Goal: Information Seeking & Learning: Learn about a topic

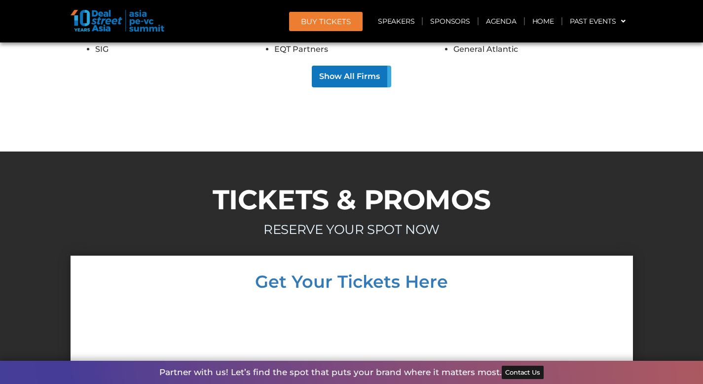
scroll to position [8339, 0]
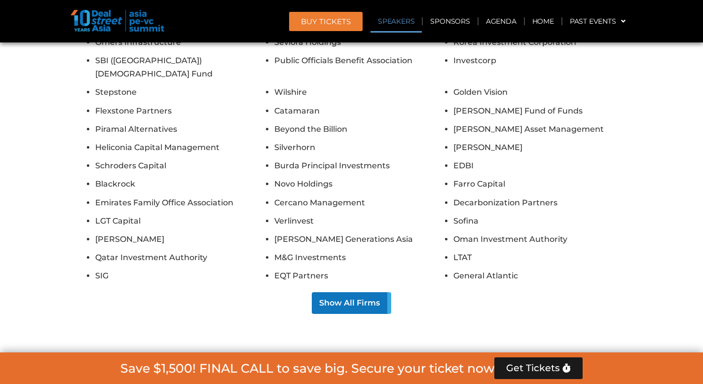
click at [390, 23] on link "Speakers" at bounding box center [396, 21] width 51 height 23
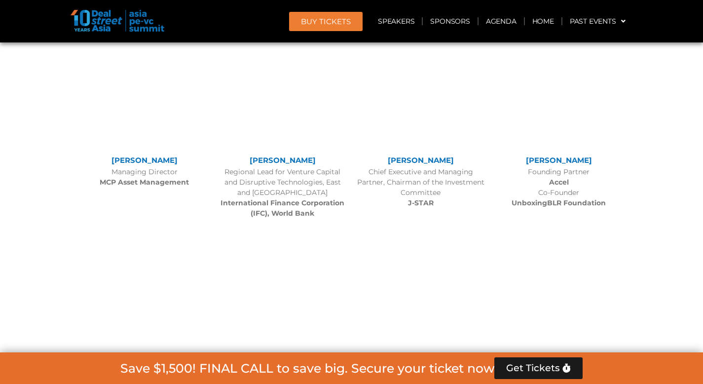
scroll to position [1071, 0]
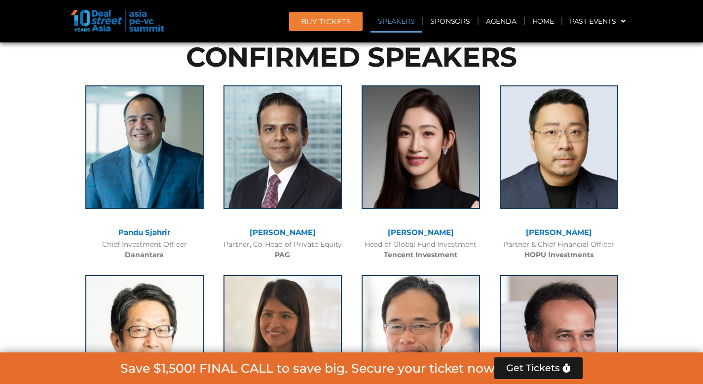
click at [147, 229] on link "Pandu Sjahrir" at bounding box center [144, 232] width 52 height 9
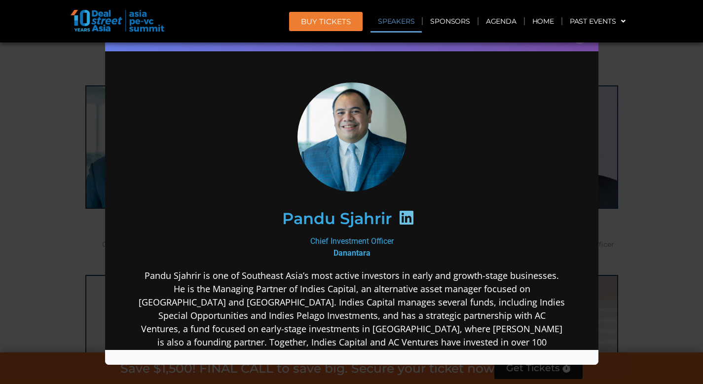
scroll to position [0, 0]
click at [399, 218] on icon at bounding box center [406, 217] width 16 height 16
click at [665, 119] on div "Speaker Profile ×" at bounding box center [351, 192] width 703 height 384
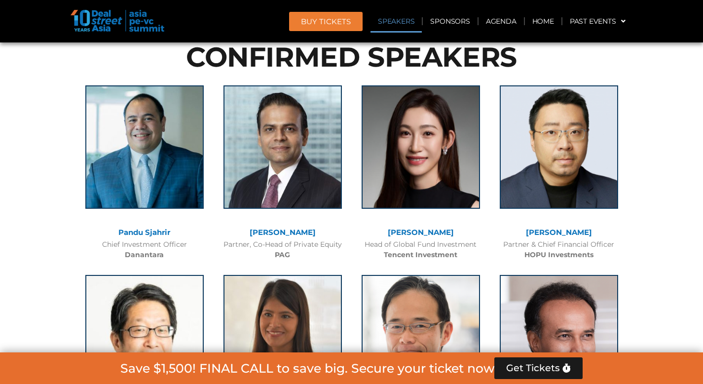
click at [306, 233] on link "[PERSON_NAME]" at bounding box center [283, 232] width 66 height 9
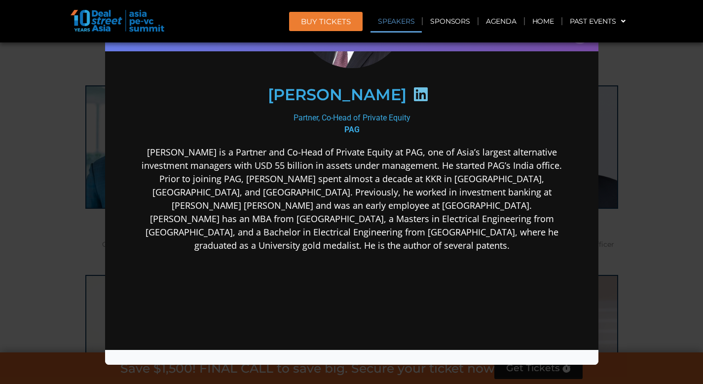
scroll to position [92, 0]
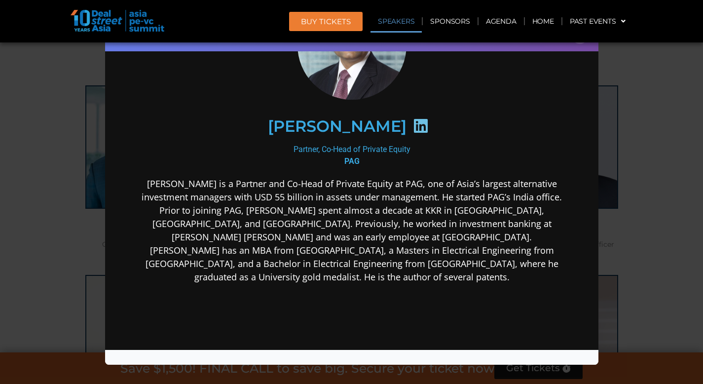
click at [415, 124] on icon at bounding box center [421, 125] width 16 height 16
click at [661, 93] on div "Speaker Profile ×" at bounding box center [351, 192] width 703 height 384
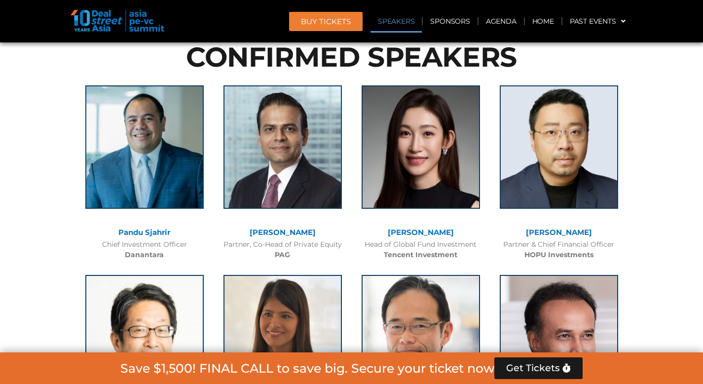
click at [419, 233] on link "[PERSON_NAME]" at bounding box center [421, 232] width 66 height 9
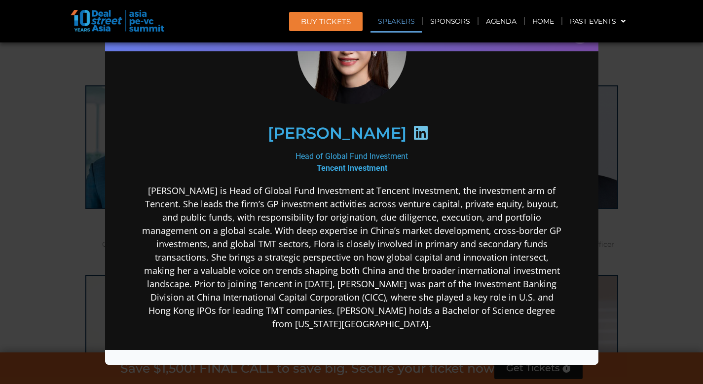
scroll to position [0, 0]
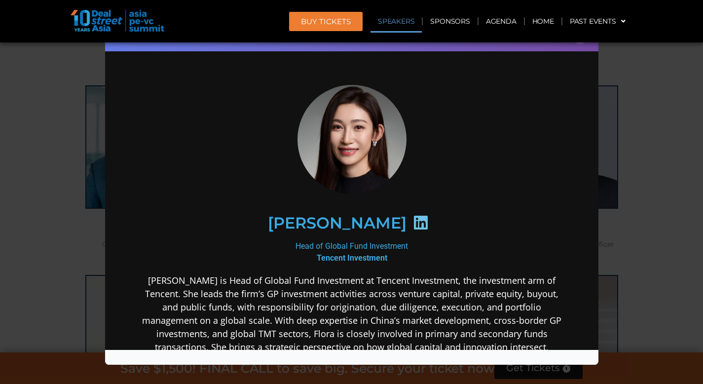
click at [413, 222] on icon at bounding box center [421, 222] width 16 height 16
click at [303, 225] on h2 "[PERSON_NAME]" at bounding box center [336, 223] width 139 height 16
click at [413, 219] on icon at bounding box center [421, 222] width 16 height 16
click at [413, 223] on icon at bounding box center [421, 222] width 16 height 16
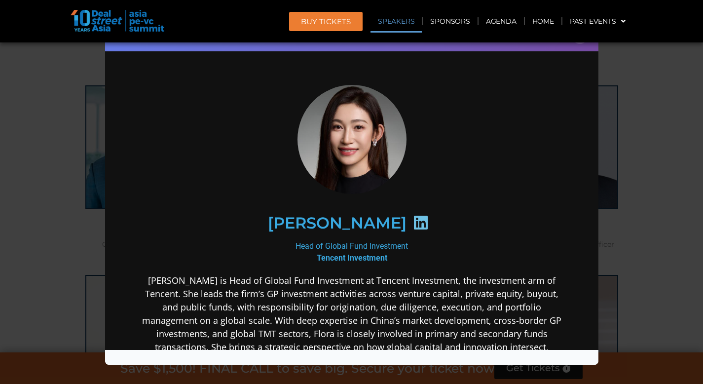
click at [413, 222] on icon at bounding box center [421, 222] width 16 height 16
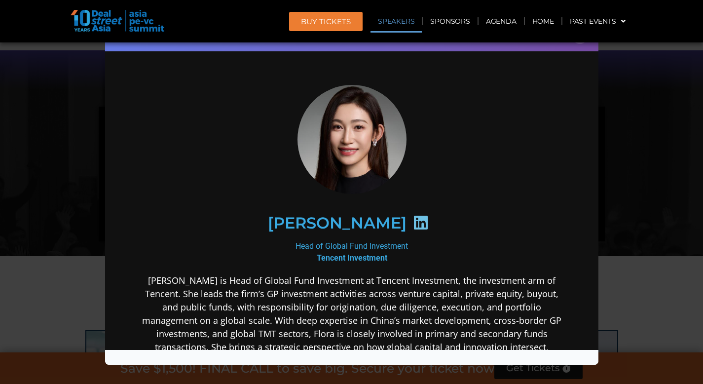
click at [343, 181] on div "[PERSON_NAME]" at bounding box center [351, 222] width 426 height 93
click at [413, 217] on icon at bounding box center [421, 222] width 16 height 16
click at [413, 218] on icon at bounding box center [421, 222] width 16 height 16
click at [413, 220] on icon at bounding box center [421, 222] width 16 height 16
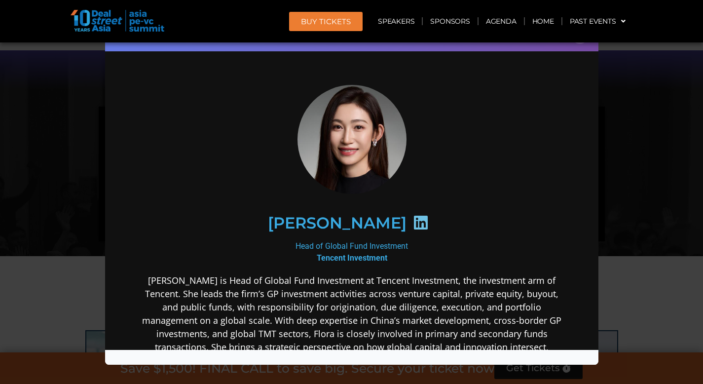
drag, startPoint x: 385, startPoint y: 220, endPoint x: 427, endPoint y: 209, distance: 43.0
click at [413, 220] on icon at bounding box center [421, 222] width 16 height 16
click at [644, 186] on div "Speaker Profile ×" at bounding box center [351, 192] width 703 height 384
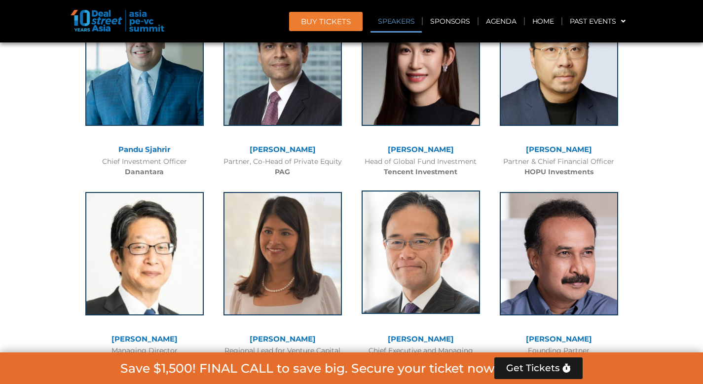
scroll to position [1107, 0]
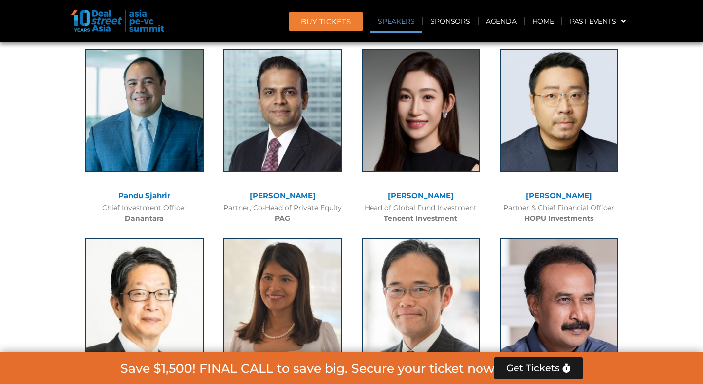
click at [427, 195] on link "[PERSON_NAME]" at bounding box center [421, 195] width 66 height 9
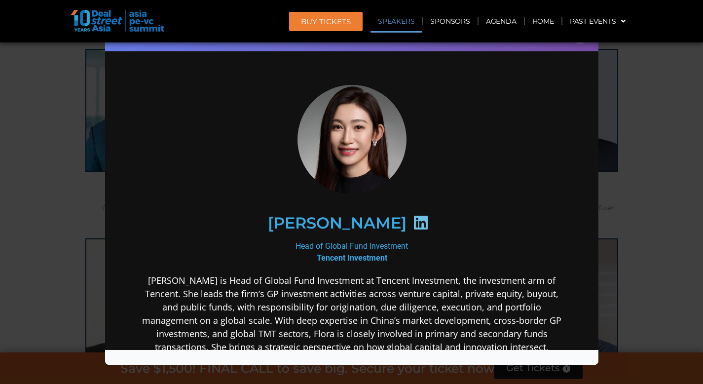
scroll to position [0, 0]
click at [413, 222] on icon at bounding box center [421, 222] width 16 height 16
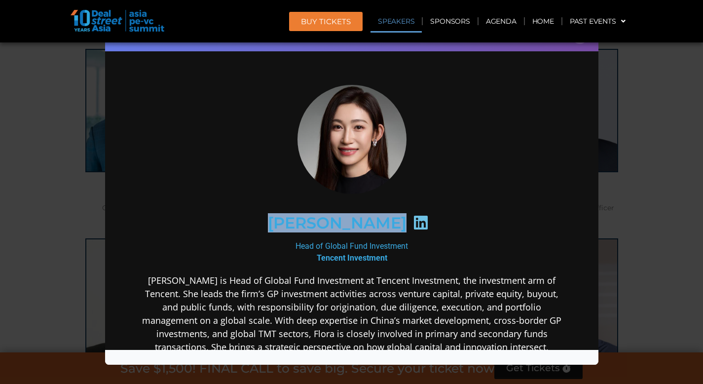
drag, startPoint x: 286, startPoint y: 220, endPoint x: 372, endPoint y: 222, distance: 85.9
click at [372, 222] on div "[PERSON_NAME]" at bounding box center [351, 222] width 384 height 51
copy div "[PERSON_NAME]"
click at [299, 225] on h2 "[PERSON_NAME]" at bounding box center [336, 223] width 139 height 16
drag, startPoint x: 293, startPoint y: 221, endPoint x: 373, endPoint y: 223, distance: 80.5
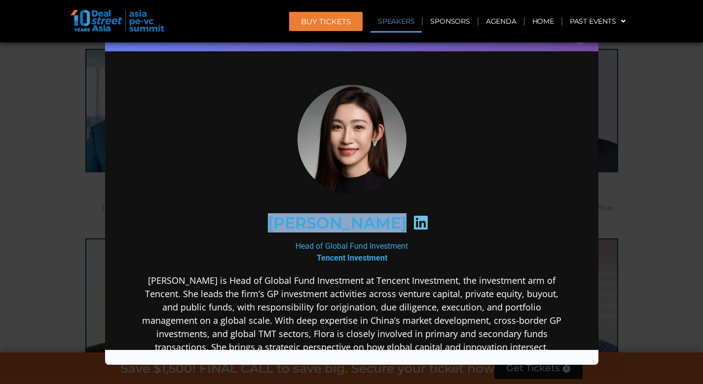
click at [373, 223] on div "[PERSON_NAME]" at bounding box center [351, 222] width 384 height 51
copy div "[PERSON_NAME]"
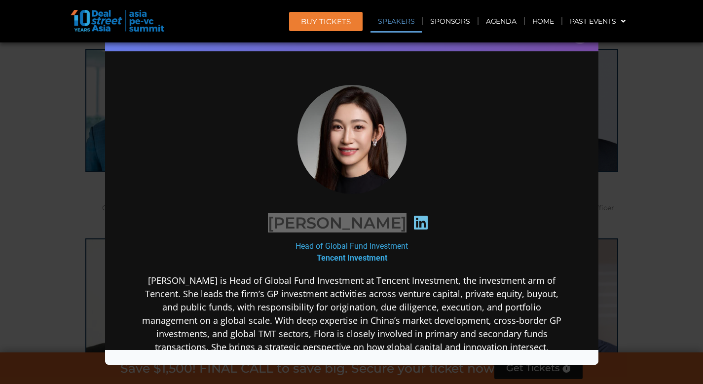
click at [649, 83] on div "Speaker Profile ×" at bounding box center [351, 192] width 703 height 384
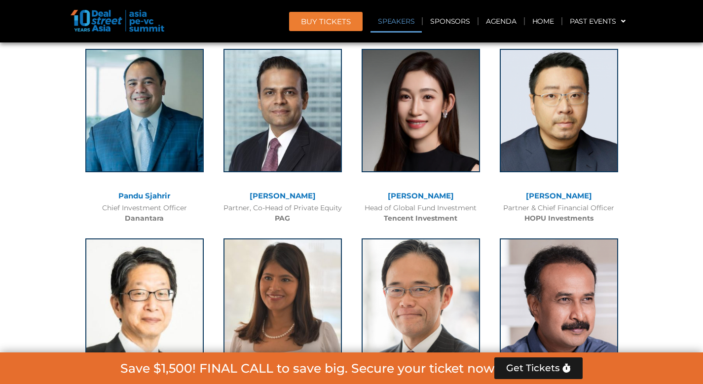
click at [550, 195] on link "[PERSON_NAME]" at bounding box center [559, 195] width 66 height 9
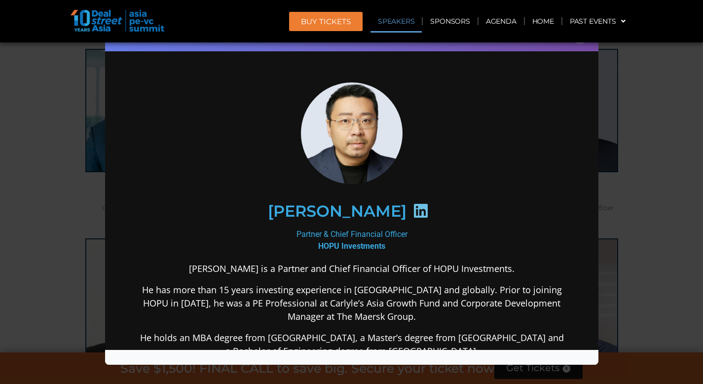
click at [413, 215] on icon at bounding box center [421, 210] width 16 height 16
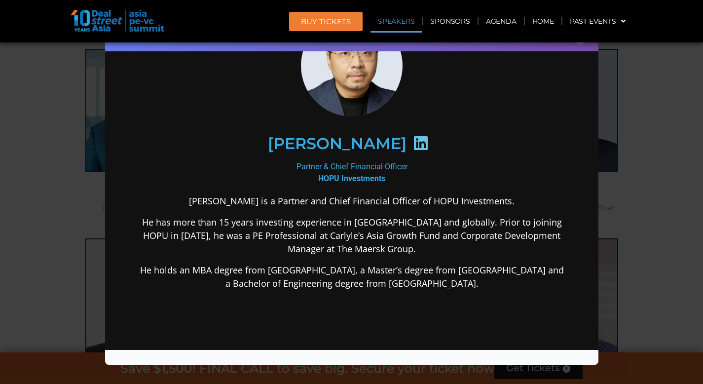
scroll to position [115, 0]
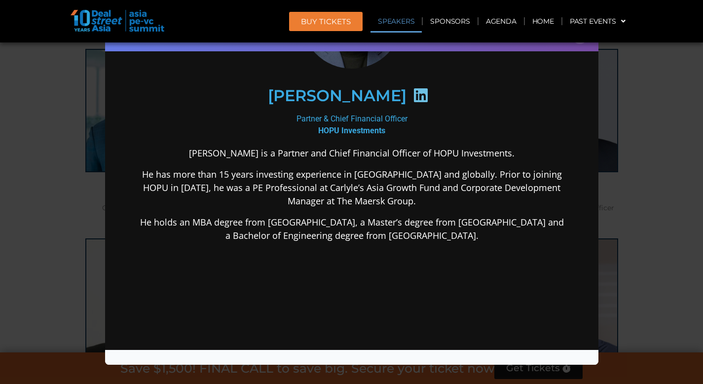
click at [619, 173] on div "Speaker Profile ×" at bounding box center [351, 192] width 703 height 384
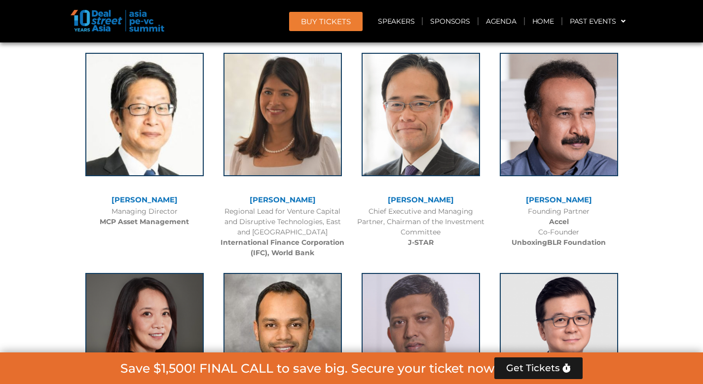
scroll to position [1295, 0]
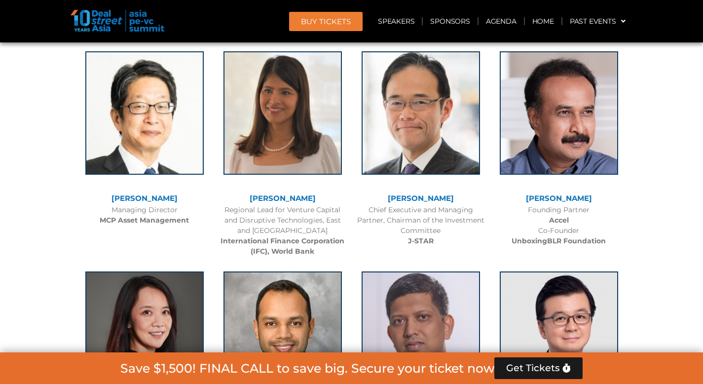
click at [174, 193] on link "[PERSON_NAME]" at bounding box center [145, 197] width 66 height 9
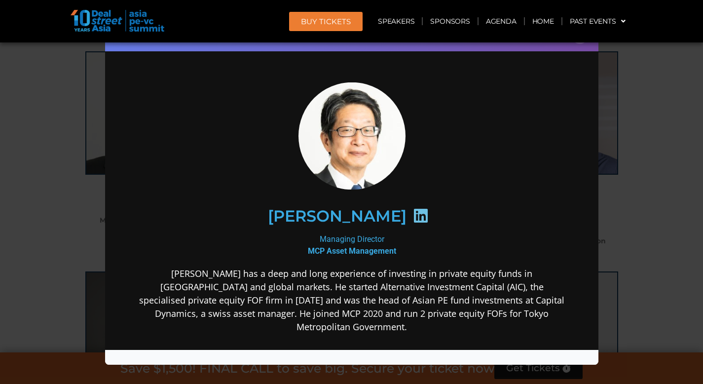
scroll to position [0, 0]
click at [428, 213] on icon at bounding box center [421, 215] width 16 height 16
click at [90, 187] on div "Speaker Profile ×" at bounding box center [351, 192] width 703 height 384
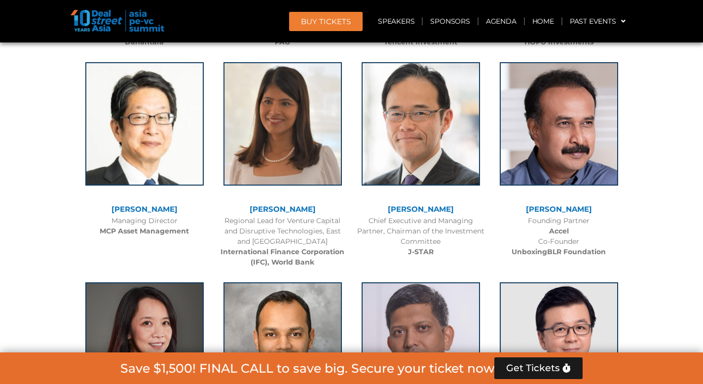
scroll to position [1291, 0]
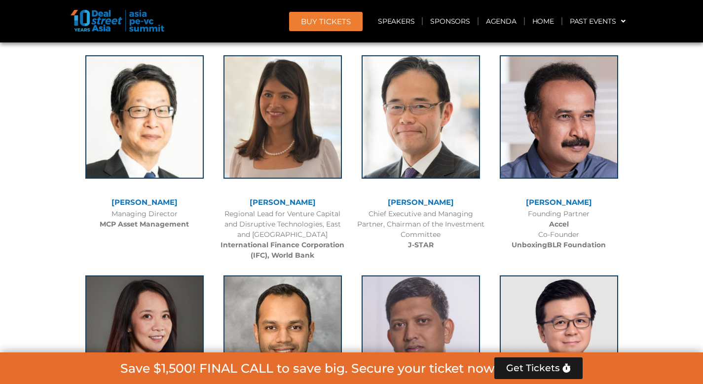
click at [421, 202] on link "[PERSON_NAME]" at bounding box center [421, 201] width 66 height 9
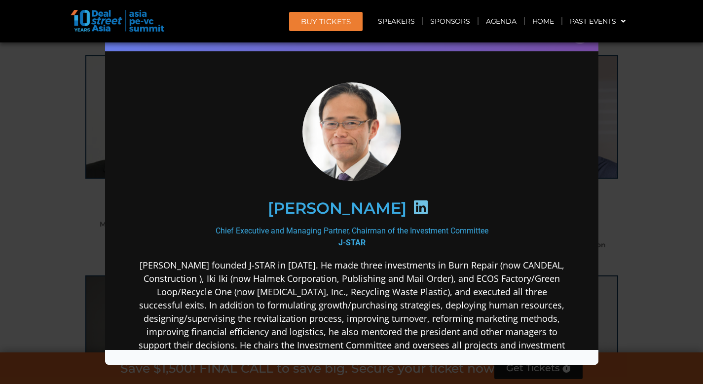
scroll to position [0, 0]
click at [428, 207] on icon at bounding box center [421, 207] width 16 height 16
click at [428, 210] on icon at bounding box center [421, 207] width 16 height 16
drag, startPoint x: 345, startPoint y: 199, endPoint x: 407, endPoint y: 202, distance: 61.7
click at [406, 202] on h2 "[PERSON_NAME]" at bounding box center [336, 208] width 139 height 16
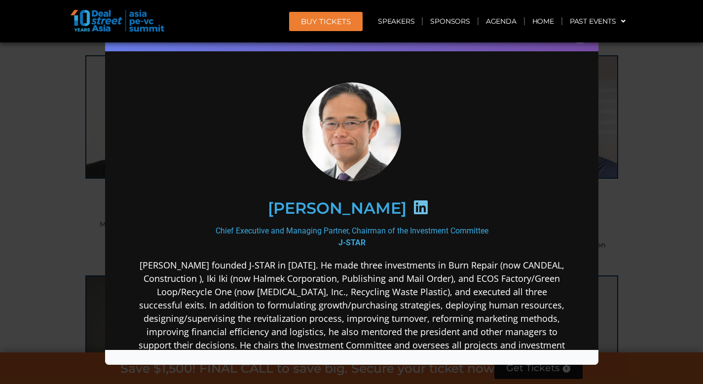
drag, startPoint x: 208, startPoint y: 208, endPoint x: 415, endPoint y: 215, distance: 206.9
click at [415, 215] on div "[PERSON_NAME]" at bounding box center [351, 207] width 384 height 51
copy h2 "[PERSON_NAME]"
click at [684, 200] on div "Speaker Profile ×" at bounding box center [351, 192] width 703 height 384
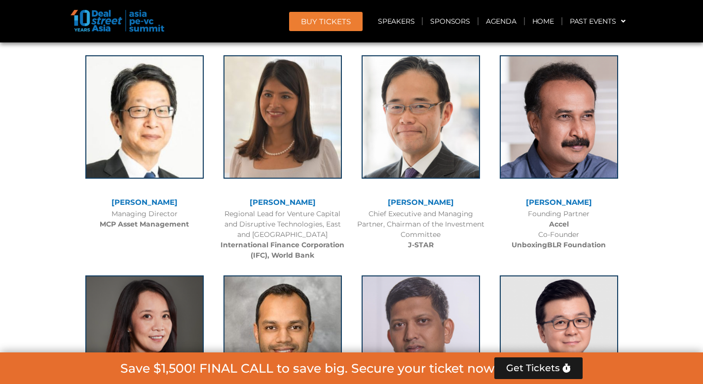
click at [283, 201] on link "[PERSON_NAME]" at bounding box center [283, 201] width 66 height 9
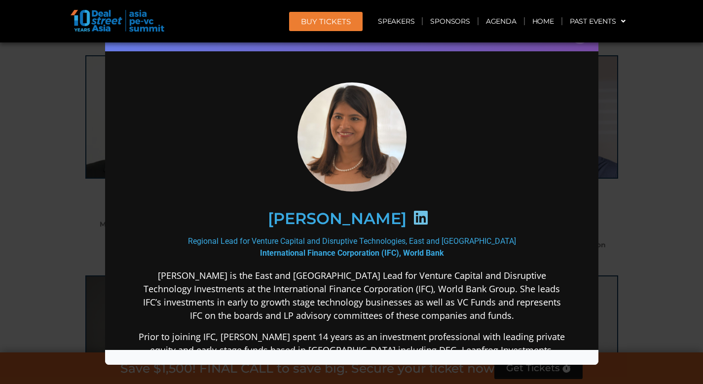
click at [413, 216] on icon at bounding box center [421, 217] width 16 height 16
click at [23, 239] on div "Speaker Profile ×" at bounding box center [351, 192] width 703 height 384
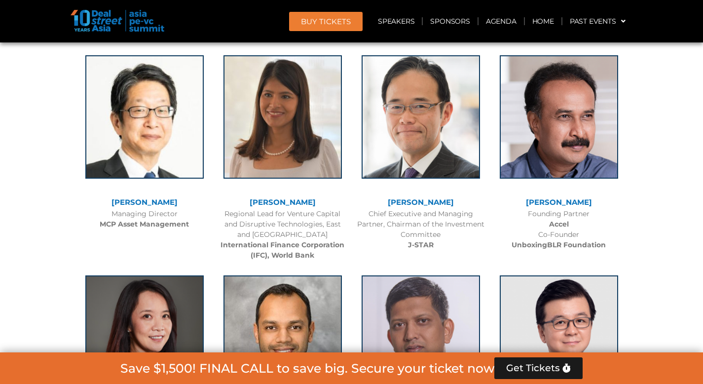
click at [137, 202] on link "[PERSON_NAME]" at bounding box center [145, 201] width 66 height 9
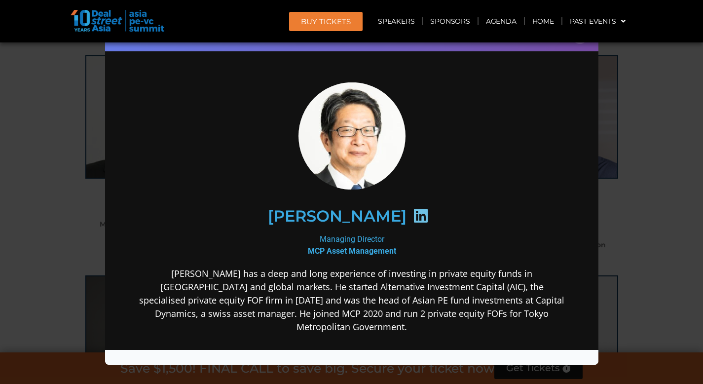
click at [428, 216] on icon at bounding box center [421, 215] width 16 height 16
click at [46, 150] on div "Speaker Profile ×" at bounding box center [351, 192] width 703 height 384
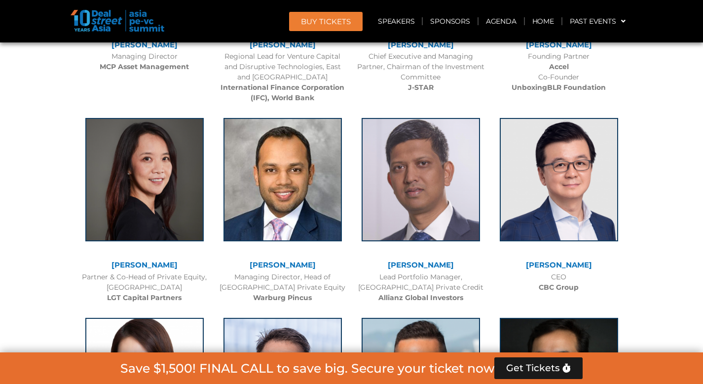
scroll to position [1452, 0]
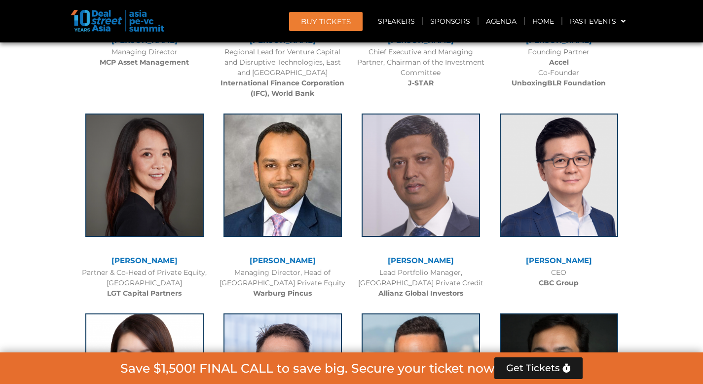
click at [144, 256] on link "[PERSON_NAME]" at bounding box center [145, 260] width 66 height 9
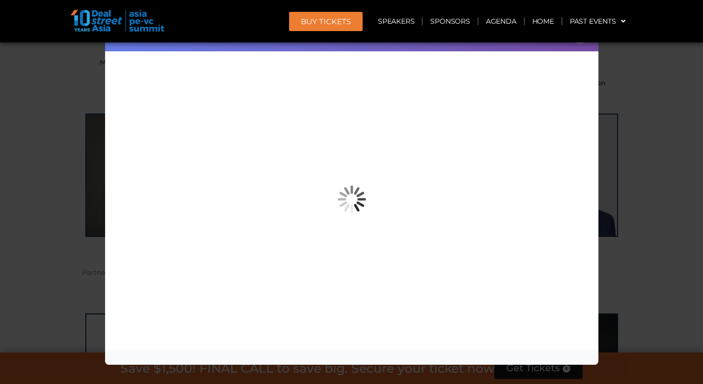
click at [48, 166] on div "Speaker Profile ×" at bounding box center [351, 192] width 703 height 384
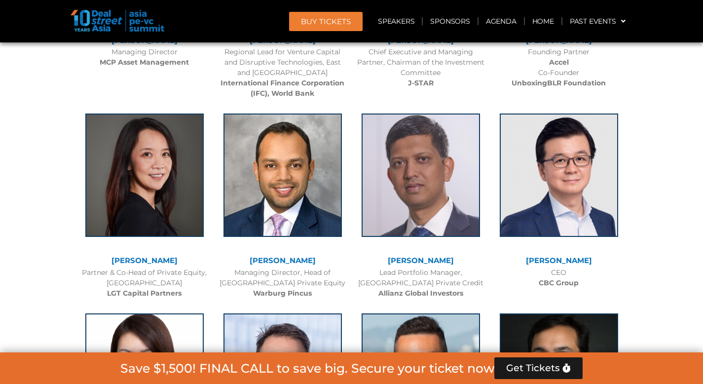
click at [140, 254] on div at bounding box center [144, 183] width 128 height 148
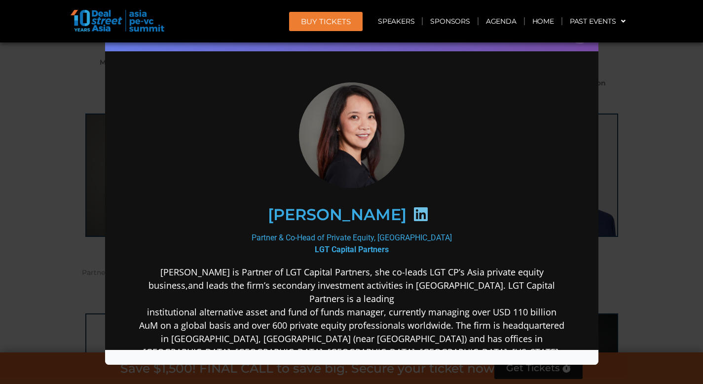
scroll to position [0, 0]
click at [406, 222] on div at bounding box center [420, 215] width 29 height 19
click at [413, 215] on icon at bounding box center [421, 214] width 16 height 16
click at [42, 215] on div "Speaker Profile ×" at bounding box center [351, 192] width 703 height 384
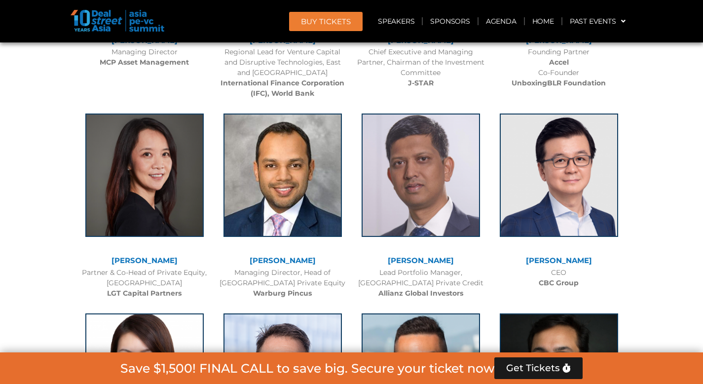
click at [300, 260] on link "[PERSON_NAME]" at bounding box center [283, 260] width 66 height 9
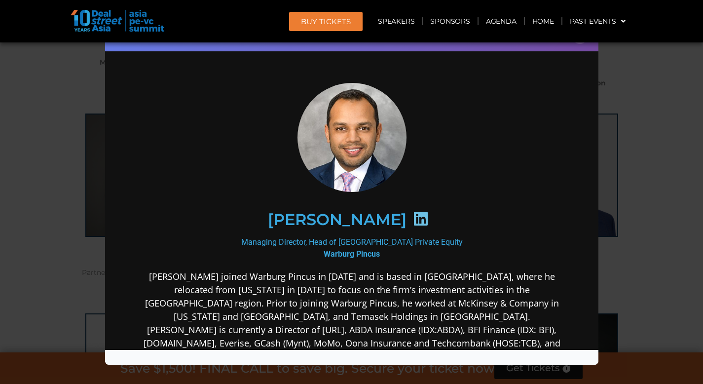
click at [419, 217] on icon at bounding box center [421, 218] width 16 height 16
click at [45, 212] on div "Speaker Profile ×" at bounding box center [351, 192] width 703 height 384
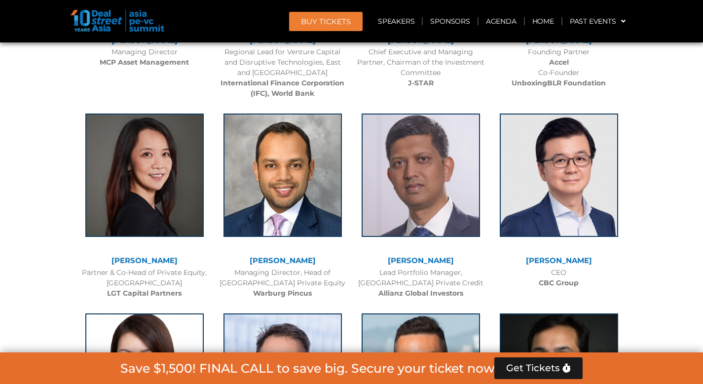
click at [437, 259] on link "[PERSON_NAME]" at bounding box center [421, 260] width 66 height 9
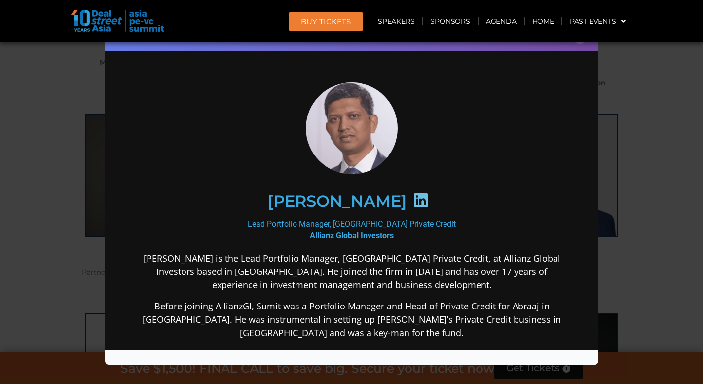
click at [30, 197] on div "Speaker Profile ×" at bounding box center [351, 192] width 703 height 384
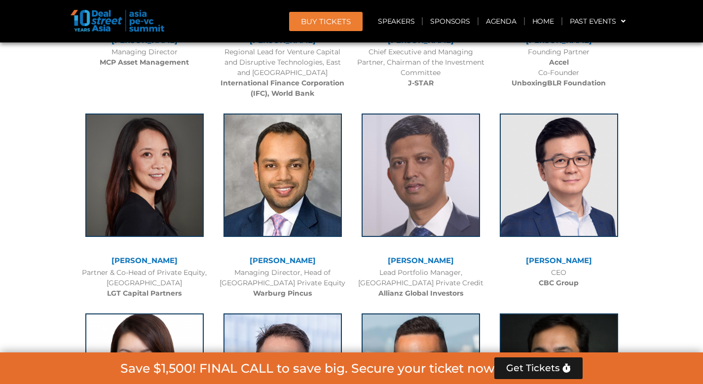
click at [565, 259] on link "[PERSON_NAME]" at bounding box center [559, 260] width 66 height 9
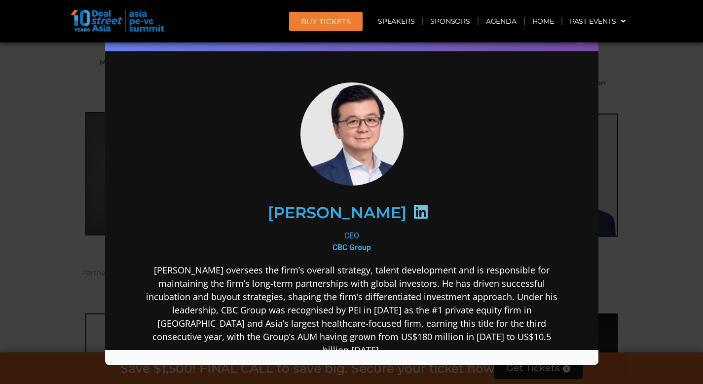
click at [36, 217] on div "Speaker Profile ×" at bounding box center [351, 192] width 703 height 384
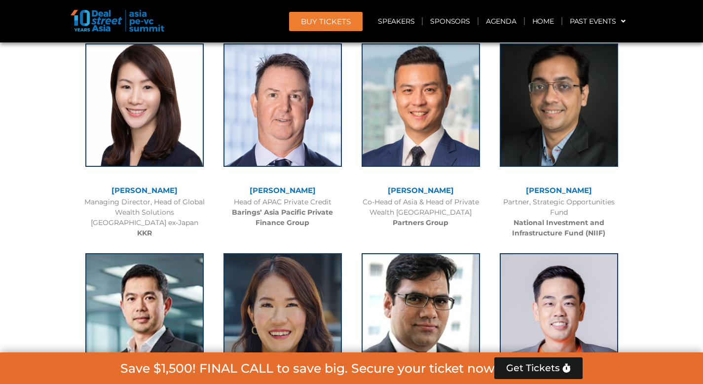
scroll to position [1724, 0]
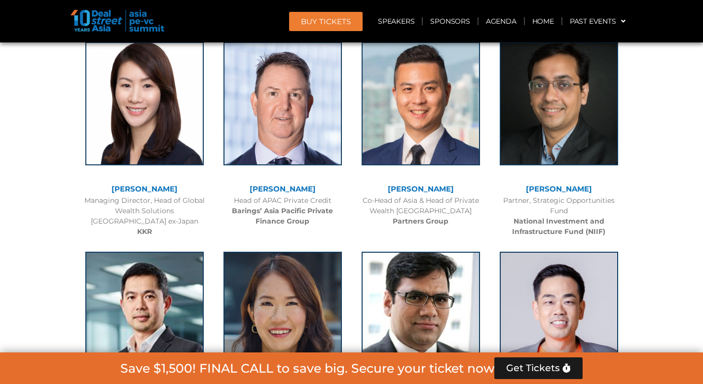
click at [153, 190] on link "[PERSON_NAME]" at bounding box center [145, 188] width 66 height 9
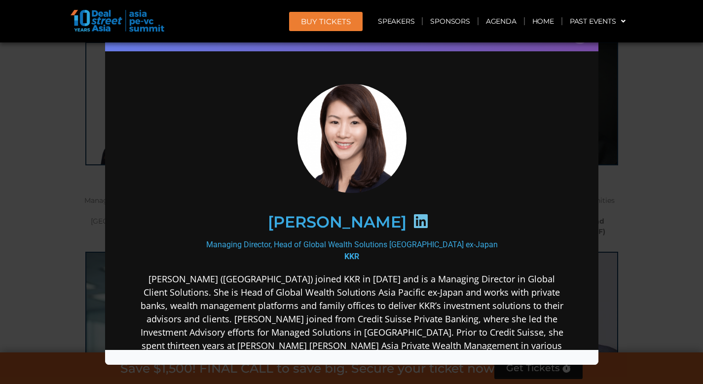
scroll to position [0, 0]
click at [30, 138] on div "Speaker Profile ×" at bounding box center [351, 192] width 703 height 384
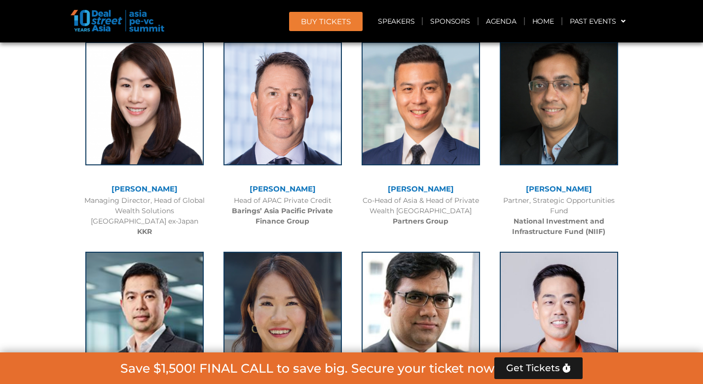
click at [293, 189] on link "[PERSON_NAME]" at bounding box center [283, 188] width 66 height 9
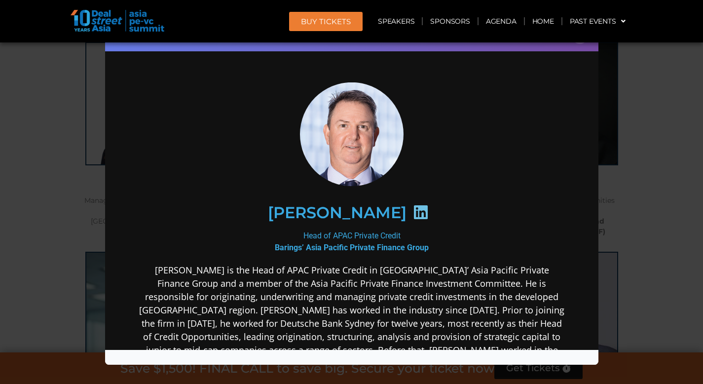
click at [50, 128] on div "Speaker Profile ×" at bounding box center [351, 192] width 703 height 384
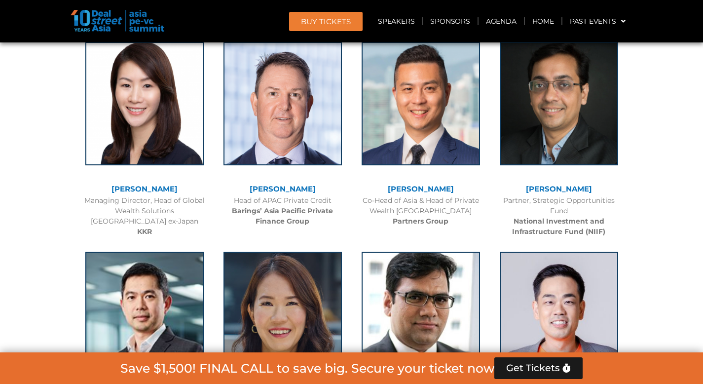
click at [422, 190] on link "[PERSON_NAME]" at bounding box center [421, 188] width 66 height 9
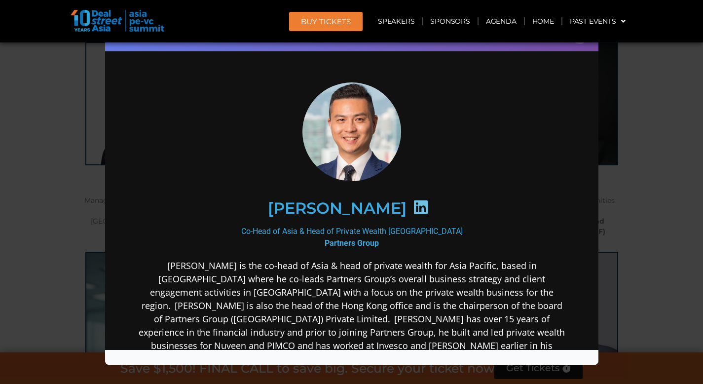
click at [413, 204] on icon at bounding box center [421, 207] width 16 height 16
click at [60, 158] on div "Speaker Profile ×" at bounding box center [351, 192] width 703 height 384
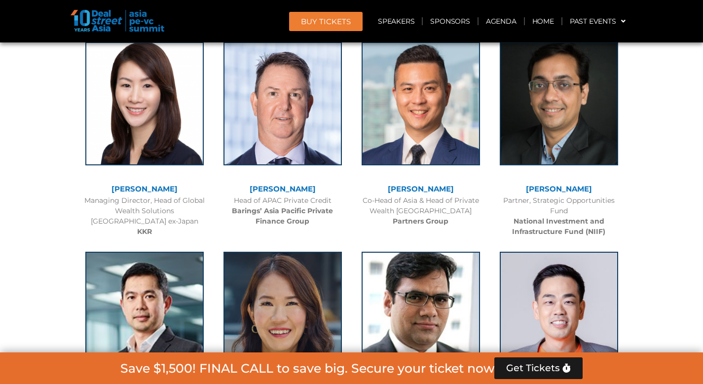
click at [546, 190] on link "[PERSON_NAME]" at bounding box center [559, 188] width 66 height 9
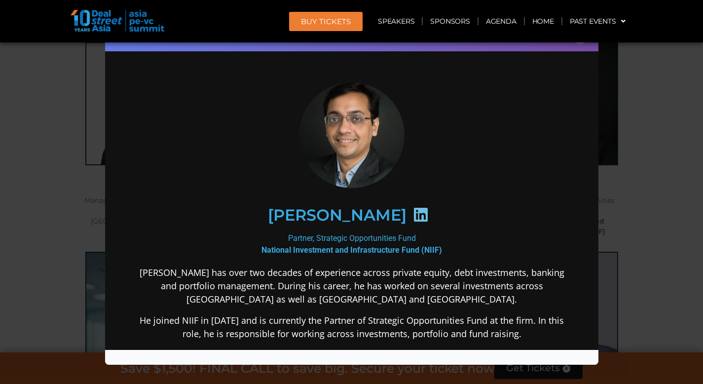
click at [425, 207] on icon at bounding box center [421, 214] width 16 height 16
click at [51, 146] on div "Speaker Profile ×" at bounding box center [351, 192] width 703 height 384
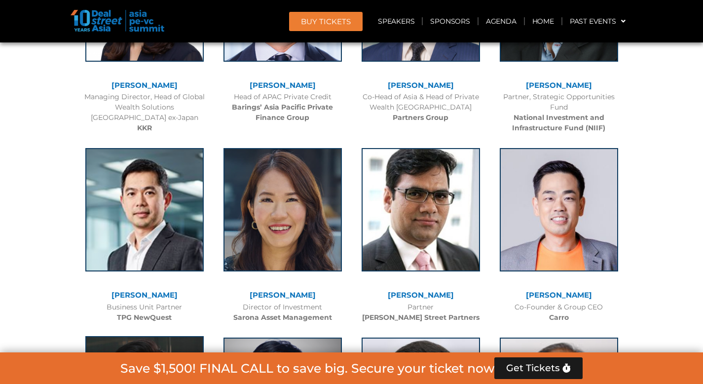
scroll to position [1817, 0]
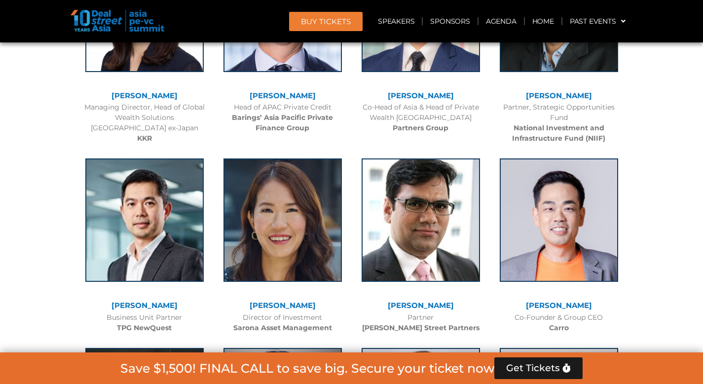
click at [145, 305] on link "[PERSON_NAME]" at bounding box center [145, 305] width 66 height 9
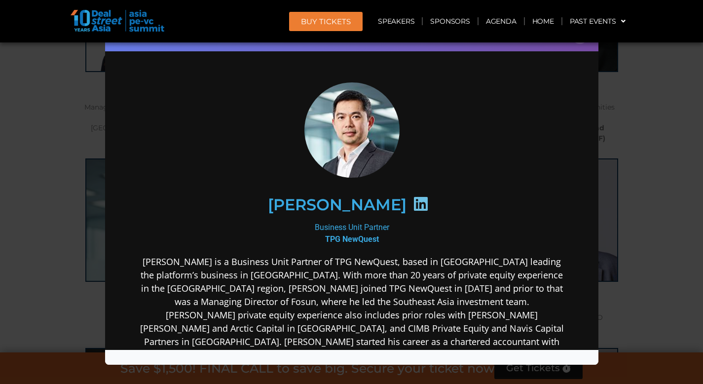
scroll to position [0, 0]
click at [413, 203] on icon at bounding box center [421, 203] width 16 height 16
drag, startPoint x: 45, startPoint y: 231, endPoint x: 64, endPoint y: 228, distance: 19.1
click at [45, 231] on div "Speaker Profile ×" at bounding box center [351, 192] width 703 height 384
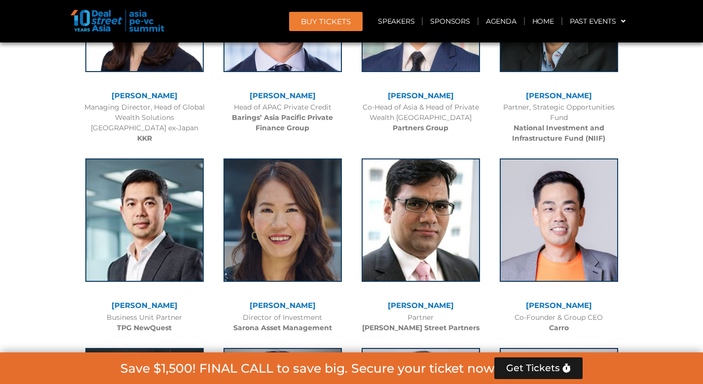
click at [284, 301] on link "[PERSON_NAME]" at bounding box center [283, 305] width 66 height 9
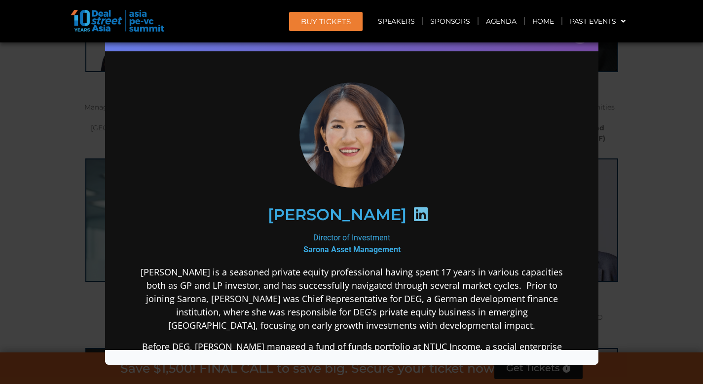
click at [53, 238] on div "Speaker Profile ×" at bounding box center [351, 192] width 703 height 384
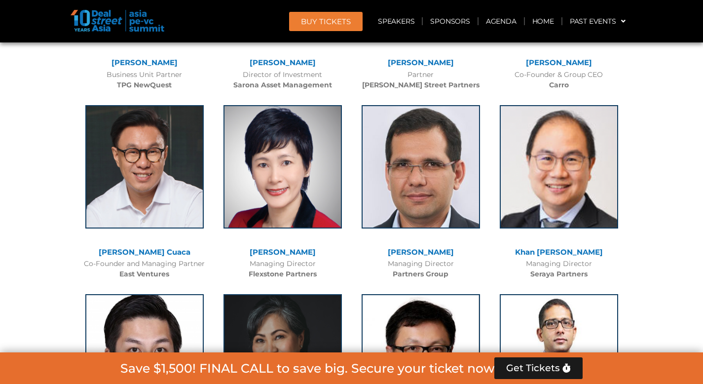
scroll to position [2072, 0]
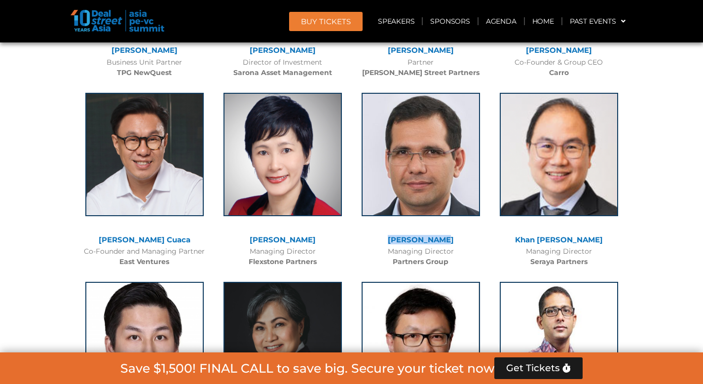
click at [423, 238] on link "[PERSON_NAME]" at bounding box center [421, 239] width 66 height 9
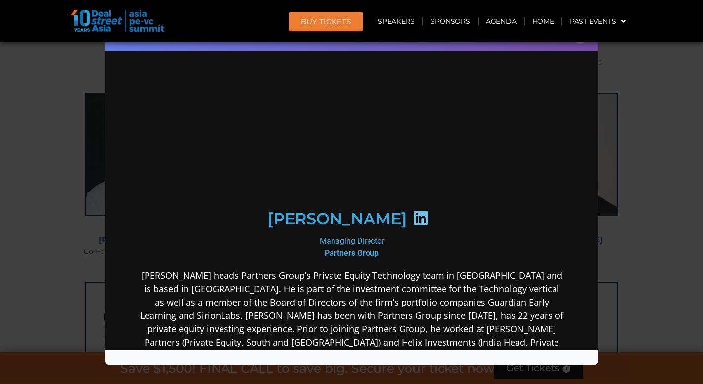
scroll to position [0, 0]
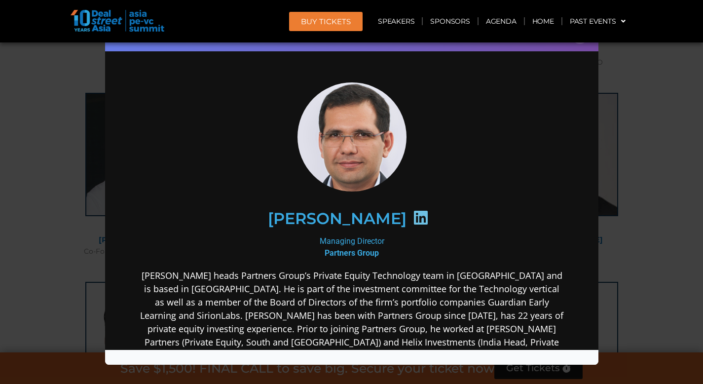
click at [413, 217] on icon at bounding box center [421, 217] width 16 height 16
click at [45, 152] on div "Speaker Profile ×" at bounding box center [351, 192] width 703 height 384
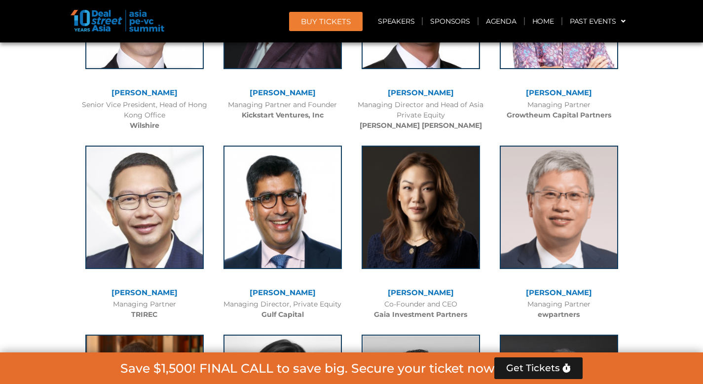
scroll to position [2409, 0]
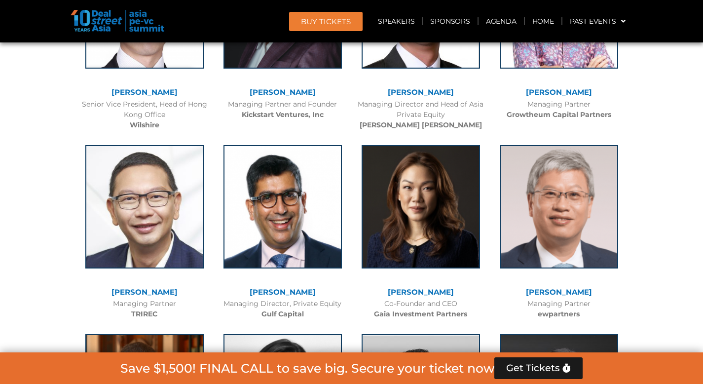
click at [291, 290] on link "[PERSON_NAME]" at bounding box center [283, 291] width 66 height 9
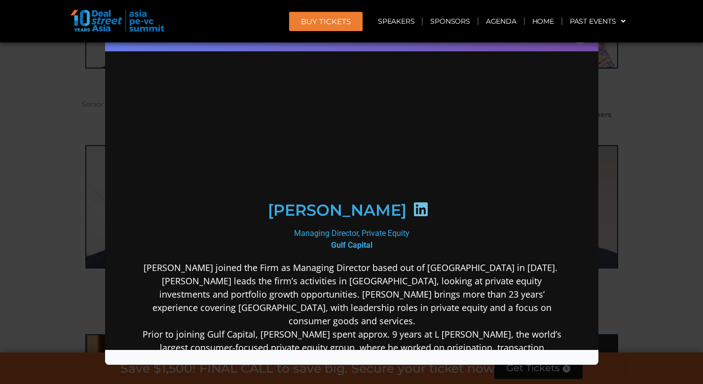
scroll to position [0, 0]
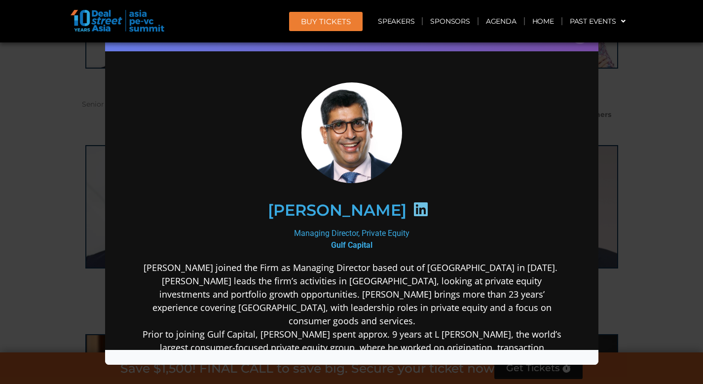
click at [421, 208] on icon at bounding box center [421, 209] width 16 height 16
click at [18, 147] on div "Speaker Profile ×" at bounding box center [351, 192] width 703 height 384
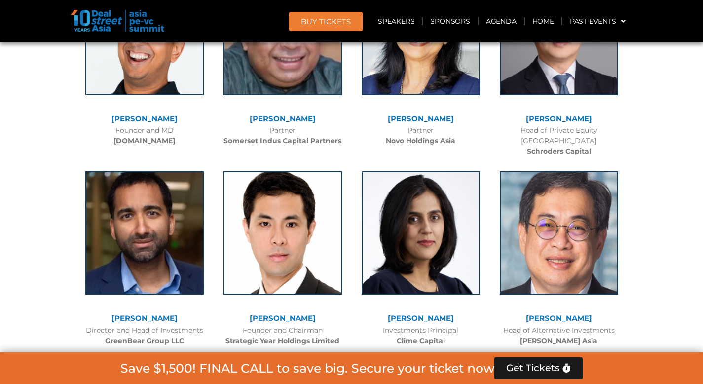
scroll to position [3402, 0]
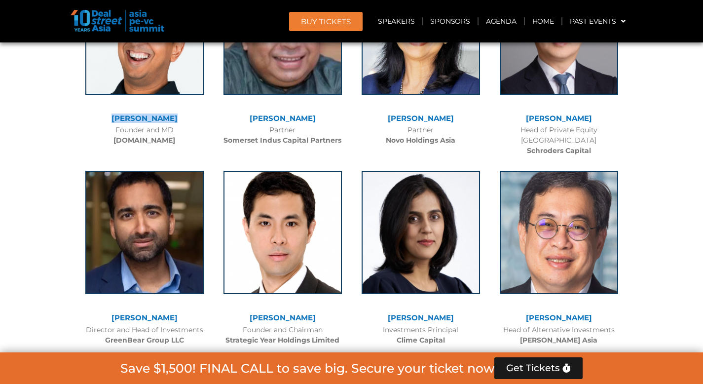
click at [143, 114] on link "[PERSON_NAME]" at bounding box center [145, 118] width 66 height 9
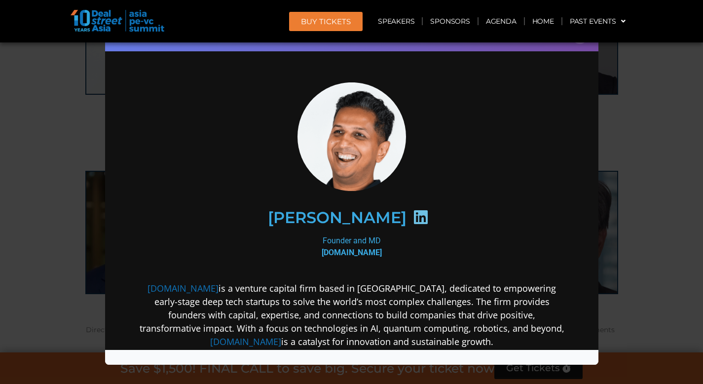
scroll to position [0, 0]
click at [410, 204] on div "[PERSON_NAME]" at bounding box center [351, 217] width 384 height 51
click at [413, 218] on icon at bounding box center [421, 217] width 16 height 16
click at [51, 174] on div "Speaker Profile ×" at bounding box center [351, 192] width 703 height 384
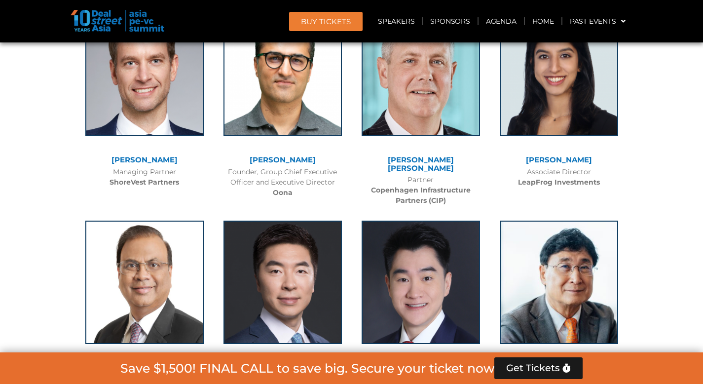
scroll to position [4795, 0]
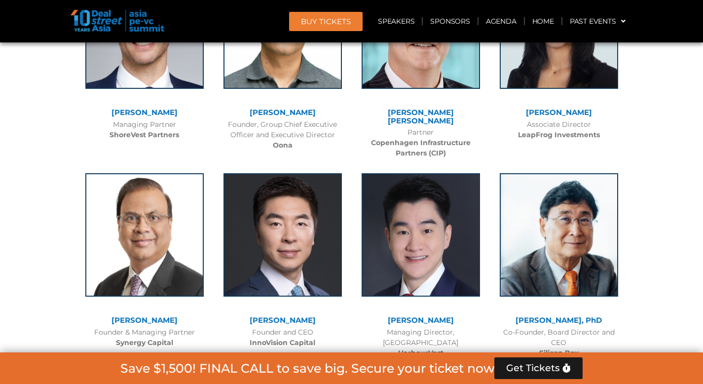
click at [543, 108] on link "[PERSON_NAME]" at bounding box center [559, 112] width 66 height 9
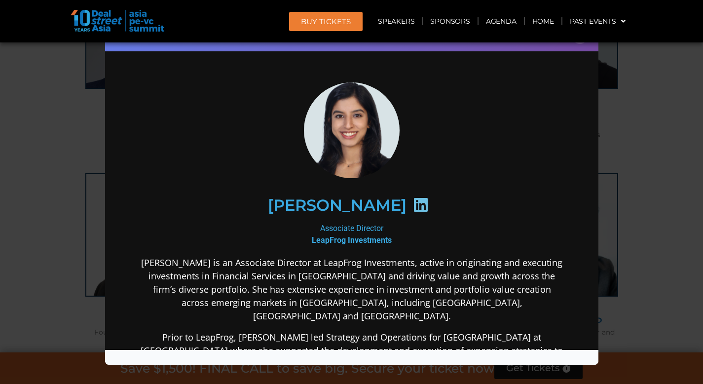
scroll to position [0, 0]
click at [413, 209] on icon at bounding box center [421, 204] width 16 height 16
click at [47, 137] on div "Speaker Profile ×" at bounding box center [351, 192] width 703 height 384
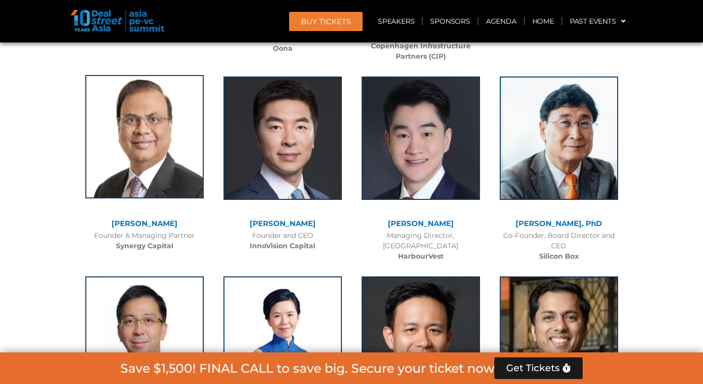
scroll to position [5092, 0]
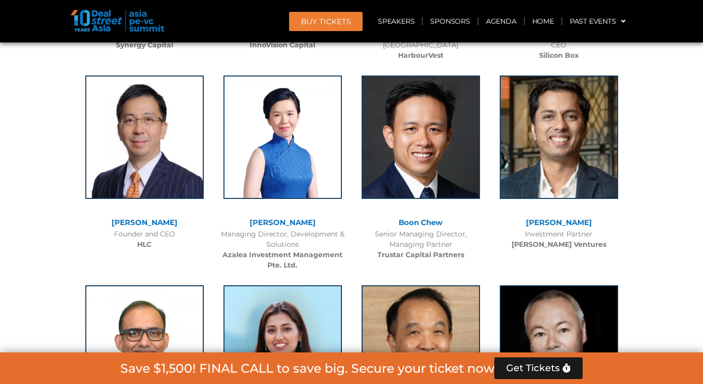
click at [554, 218] on link "[PERSON_NAME]" at bounding box center [559, 222] width 66 height 9
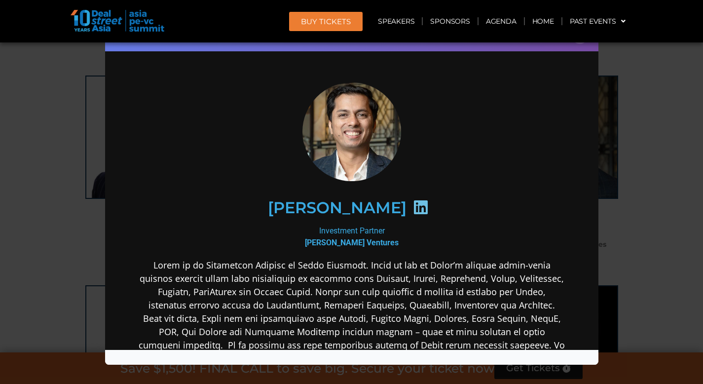
scroll to position [0, 0]
click at [413, 204] on icon at bounding box center [421, 207] width 16 height 16
click at [87, 224] on div "Speaker Profile ×" at bounding box center [351, 192] width 703 height 384
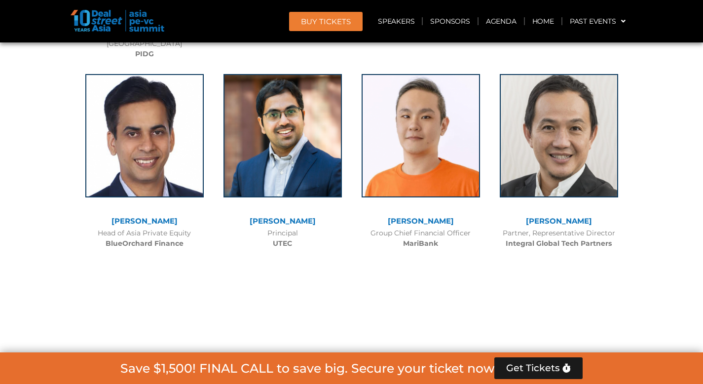
scroll to position [5793, 0]
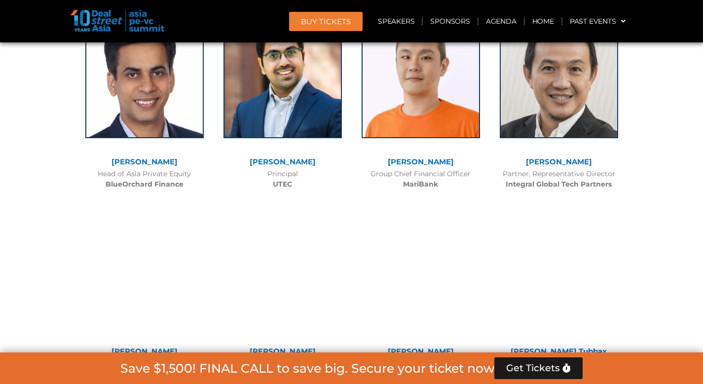
click at [401, 346] on link "[PERSON_NAME]" at bounding box center [421, 350] width 66 height 9
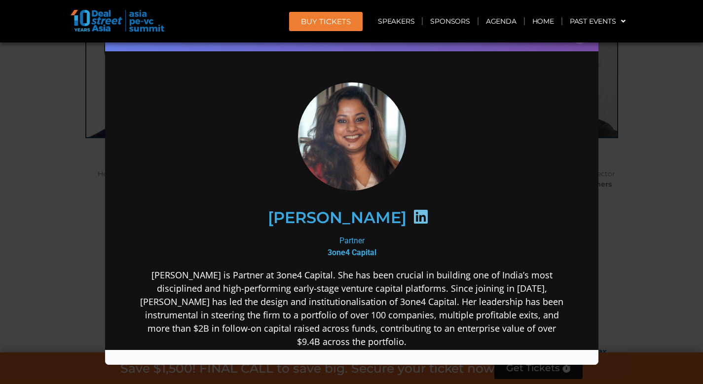
scroll to position [0, 0]
click at [419, 218] on icon at bounding box center [421, 216] width 16 height 16
click at [425, 213] on icon at bounding box center [421, 216] width 16 height 16
click at [0, 221] on div "Speaker Profile ×" at bounding box center [351, 192] width 703 height 384
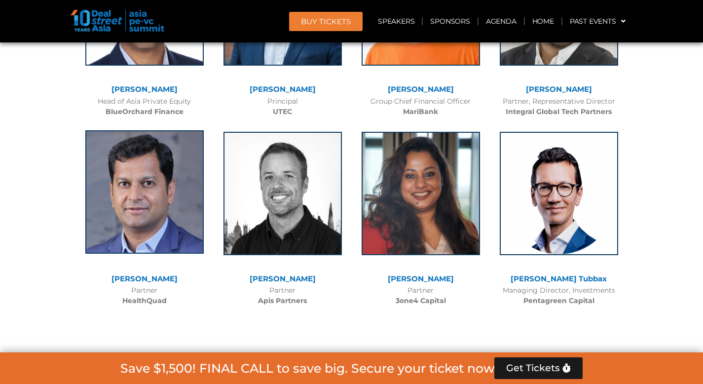
scroll to position [5891, 0]
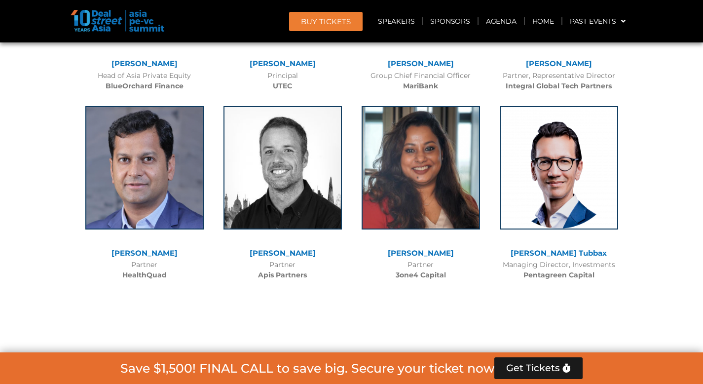
click at [147, 248] on link "[PERSON_NAME]" at bounding box center [145, 252] width 66 height 9
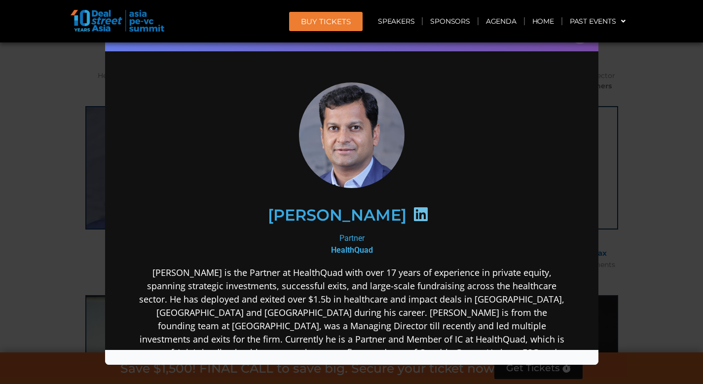
scroll to position [0, 0]
click at [413, 216] on icon at bounding box center [421, 214] width 16 height 16
click at [48, 143] on div "Speaker Profile ×" at bounding box center [351, 192] width 703 height 384
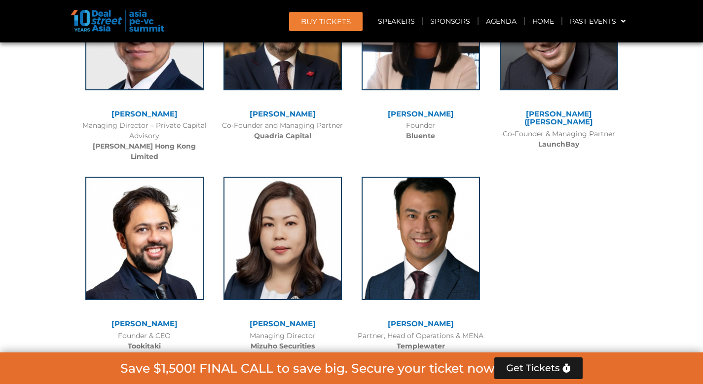
scroll to position [6452, 0]
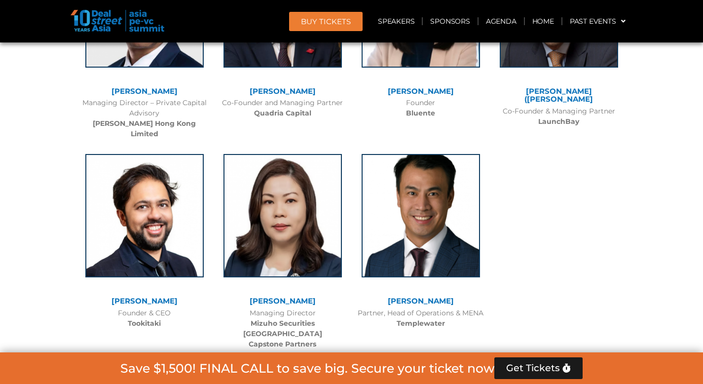
click at [159, 296] on link "[PERSON_NAME]" at bounding box center [145, 300] width 66 height 9
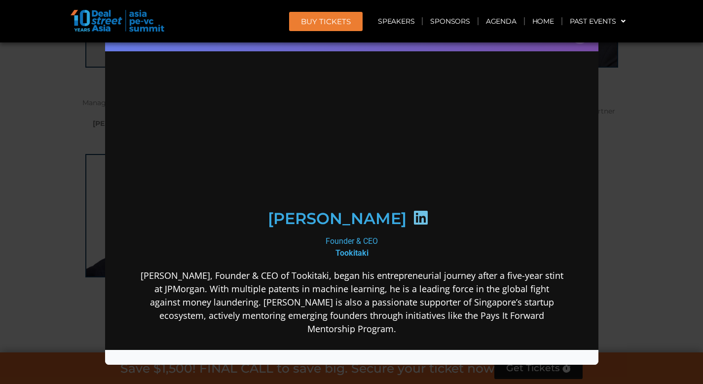
scroll to position [0, 0]
click at [423, 217] on icon at bounding box center [421, 217] width 16 height 16
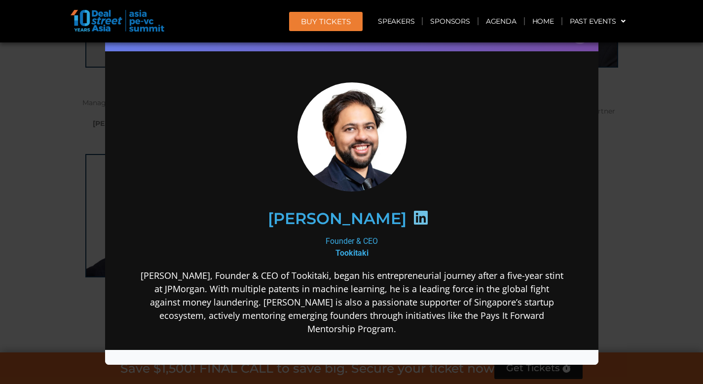
click at [425, 217] on icon at bounding box center [421, 217] width 16 height 16
click at [428, 220] on icon at bounding box center [421, 217] width 16 height 16
click at [428, 218] on icon at bounding box center [421, 217] width 16 height 16
drag, startPoint x: 432, startPoint y: 217, endPoint x: 466, endPoint y: 202, distance: 37.1
click at [428, 211] on icon at bounding box center [421, 217] width 16 height 16
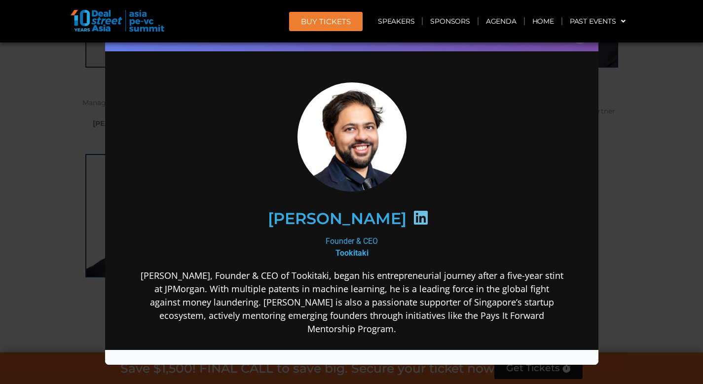
click at [615, 169] on div "Speaker Profile ×" at bounding box center [351, 192] width 703 height 384
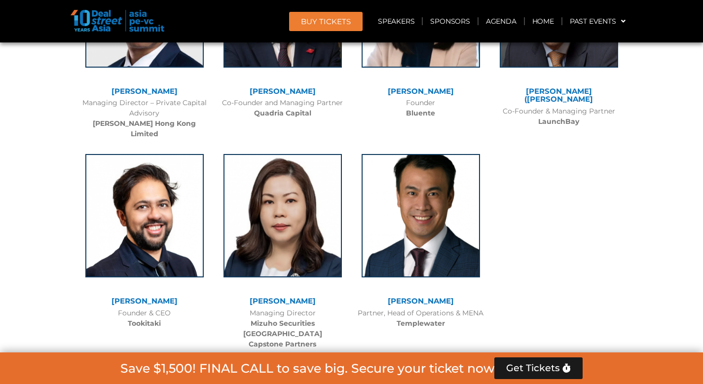
click at [421, 296] on link "[PERSON_NAME]" at bounding box center [421, 300] width 66 height 9
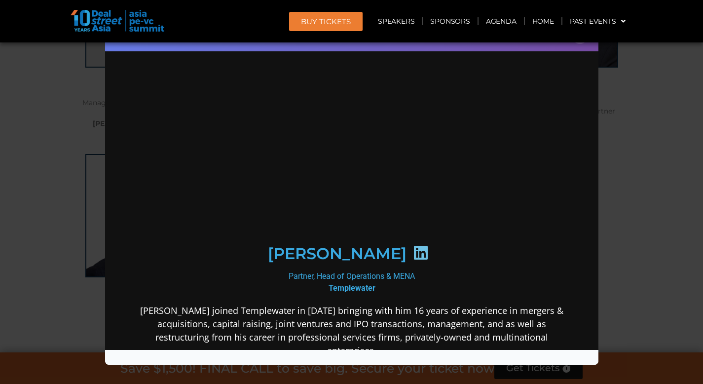
click at [413, 244] on icon at bounding box center [421, 252] width 16 height 16
click at [647, 182] on div "Speaker Profile ×" at bounding box center [351, 192] width 703 height 384
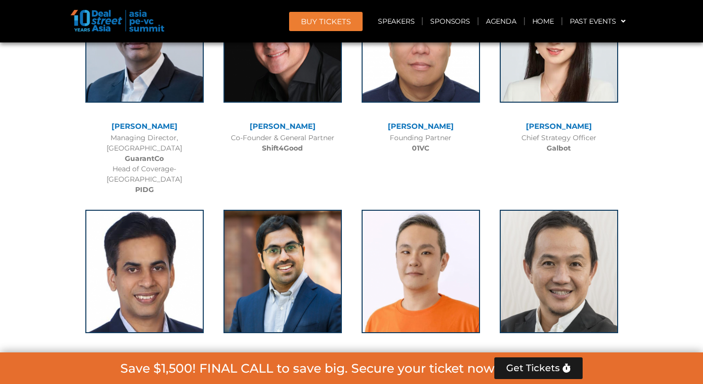
scroll to position [5595, 0]
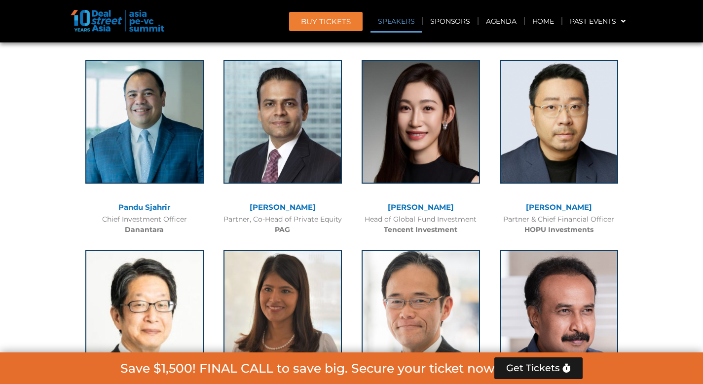
scroll to position [968, 0]
